Goal: Information Seeking & Learning: Learn about a topic

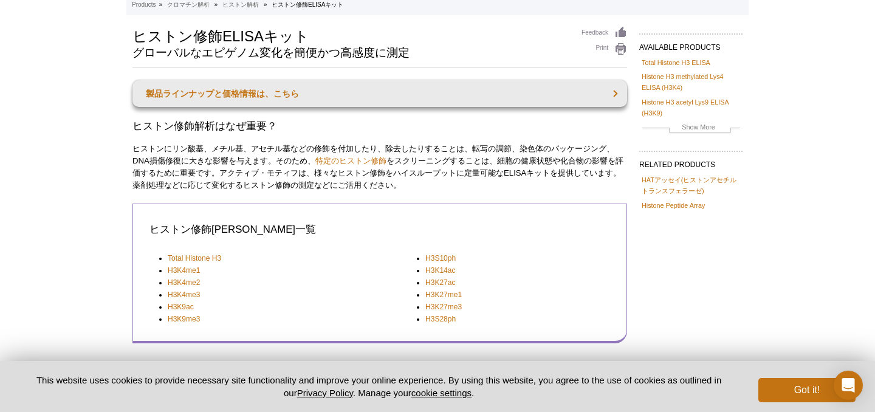
scroll to position [67, 0]
click at [449, 311] on link "H3K27me3" at bounding box center [443, 307] width 36 height 12
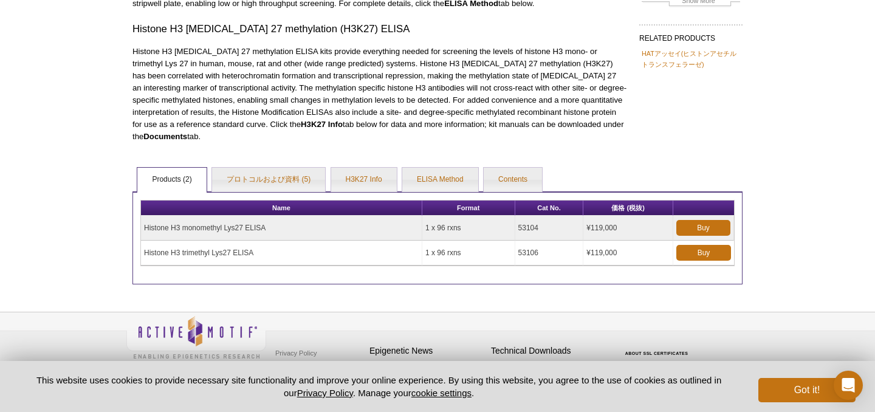
scroll to position [188, 0]
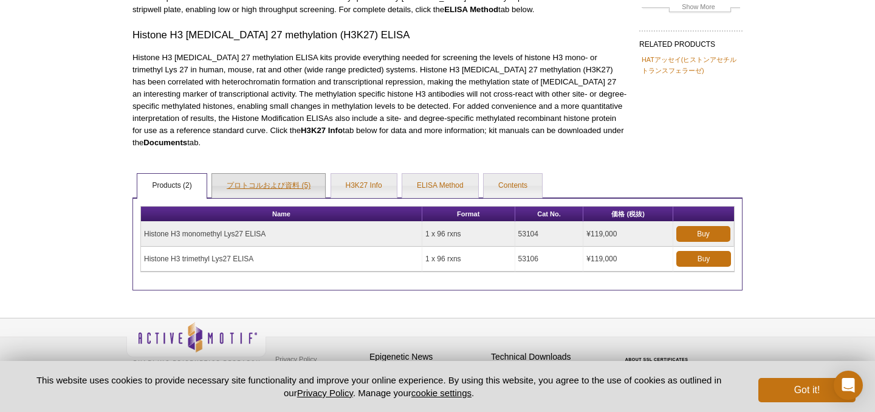
click at [297, 174] on link "プロトコルおよび資料 (5)" at bounding box center [268, 186] width 113 height 24
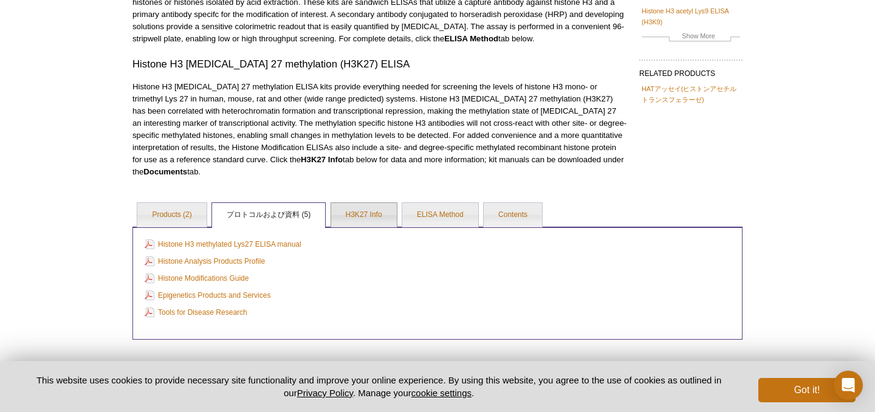
scroll to position [208, 0]
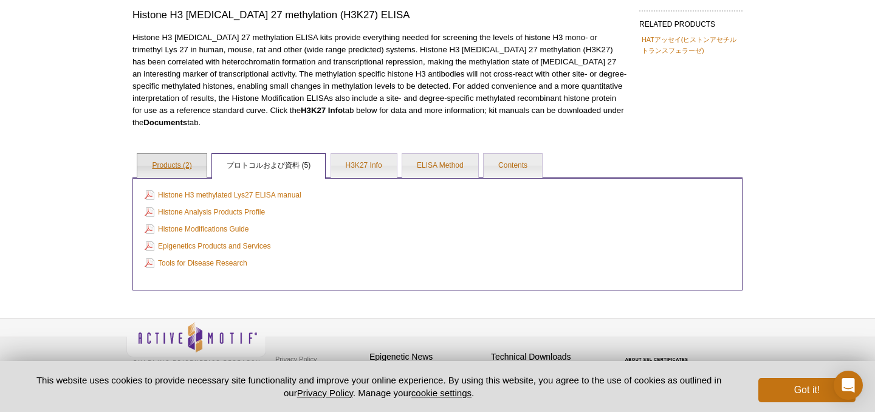
click at [160, 156] on link "Products (2)" at bounding box center [171, 166] width 69 height 24
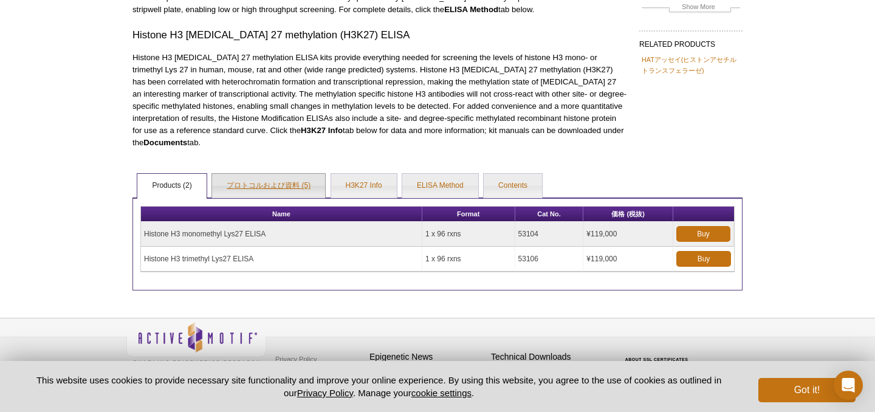
click at [286, 174] on link "プロトコルおよび資料 (5)" at bounding box center [268, 186] width 113 height 24
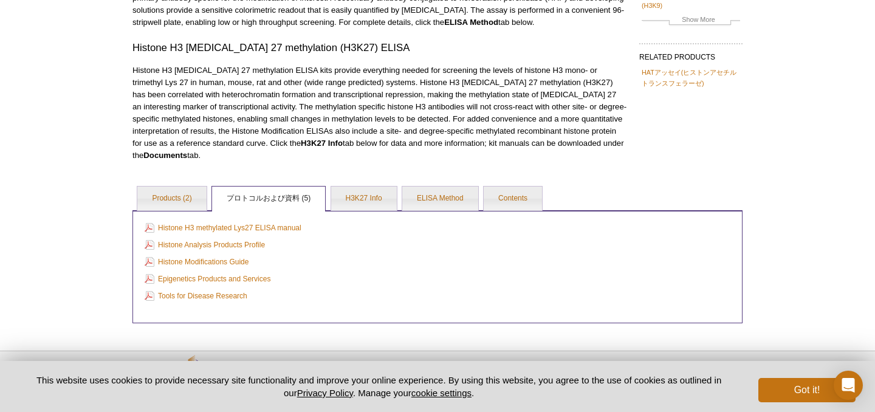
scroll to position [208, 0]
